Goal: Information Seeking & Learning: Learn about a topic

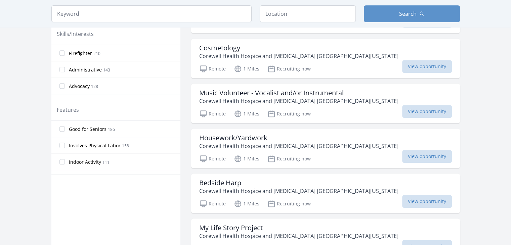
scroll to position [303, 0]
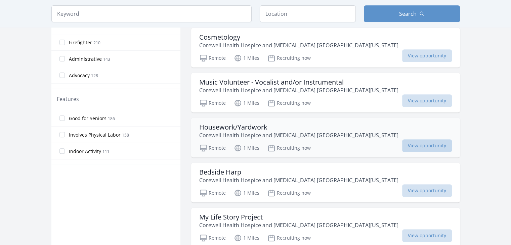
click at [420, 140] on span "View opportunity" at bounding box center [427, 146] width 50 height 13
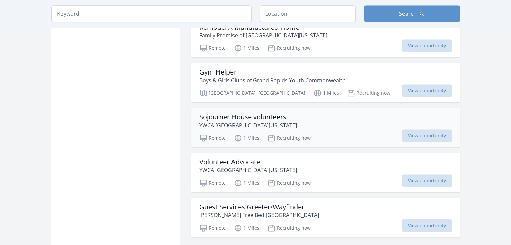
scroll to position [773, 0]
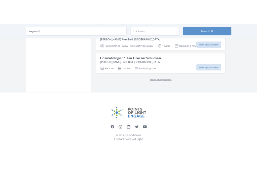
scroll to position [899, 0]
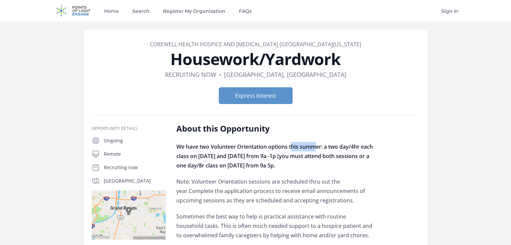
click at [346, 150] on strong "We have two Volunteer Orientation options this summer: a two day/4hr each class…" at bounding box center [275, 156] width 197 height 26
click at [360, 149] on strong "We have two Volunteer Orientation options this summer: a two day/4hr each class…" at bounding box center [275, 156] width 197 height 26
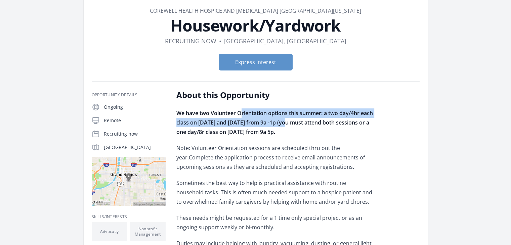
drag, startPoint x: 242, startPoint y: 112, endPoint x: 285, endPoint y: 119, distance: 43.9
click at [284, 119] on strong "We have two Volunteer Orientation options this summer: a two day/4hr each class…" at bounding box center [275, 123] width 197 height 26
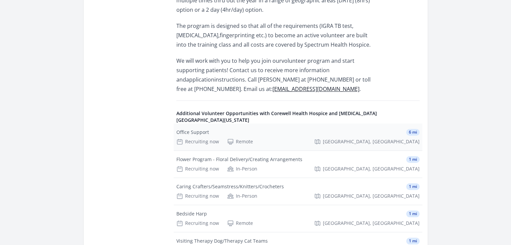
scroll to position [572, 0]
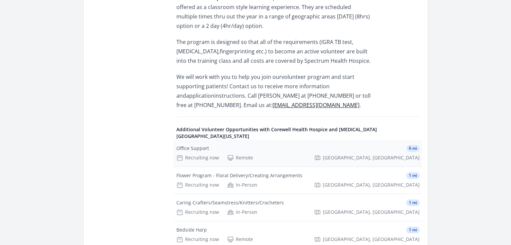
click at [197, 145] on div "Office Support" at bounding box center [193, 148] width 33 height 7
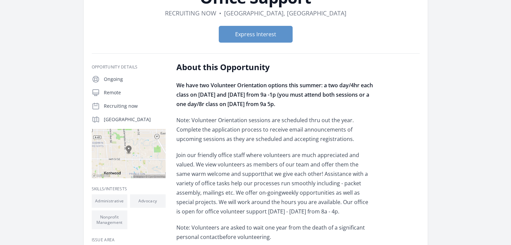
scroll to position [101, 0]
